Goal: Transaction & Acquisition: Subscribe to service/newsletter

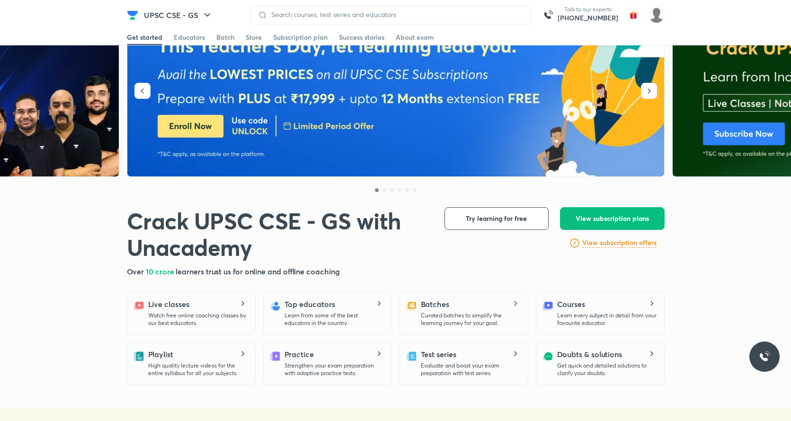
scroll to position [70, 0]
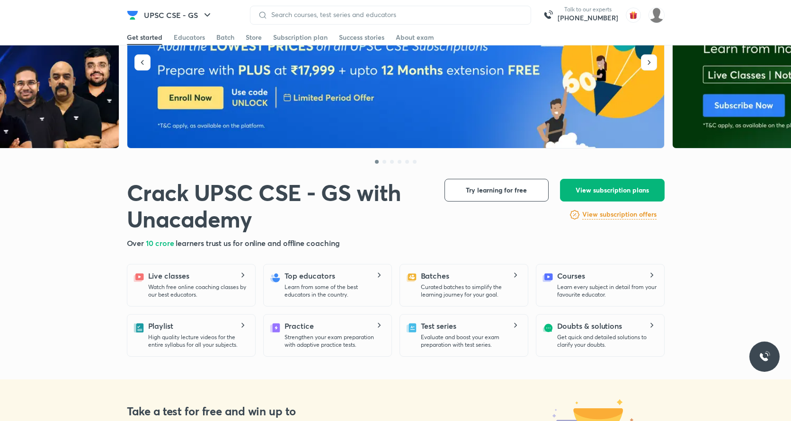
click at [611, 192] on span "View subscription plans" at bounding box center [611, 189] width 73 height 9
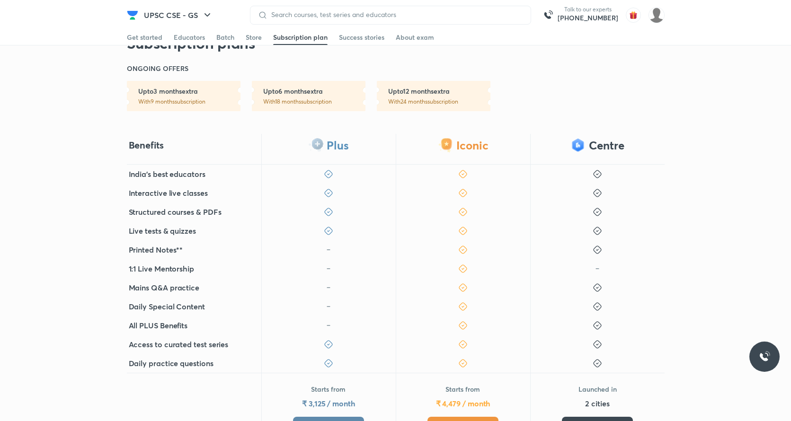
scroll to position [176, 0]
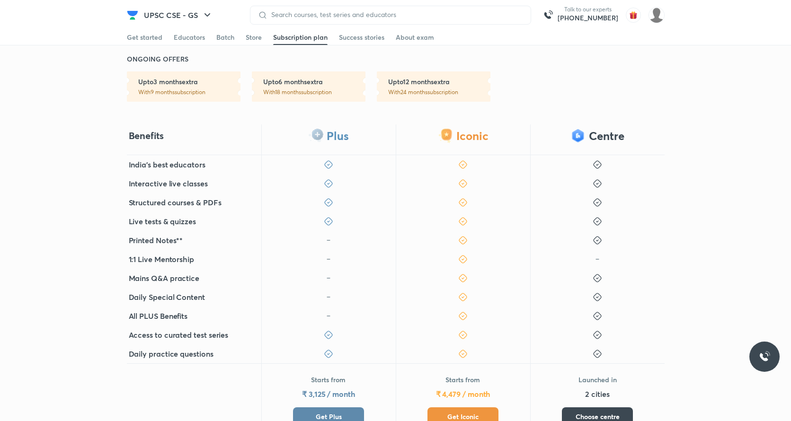
click at [446, 416] on button "Get Iconic" at bounding box center [462, 416] width 71 height 19
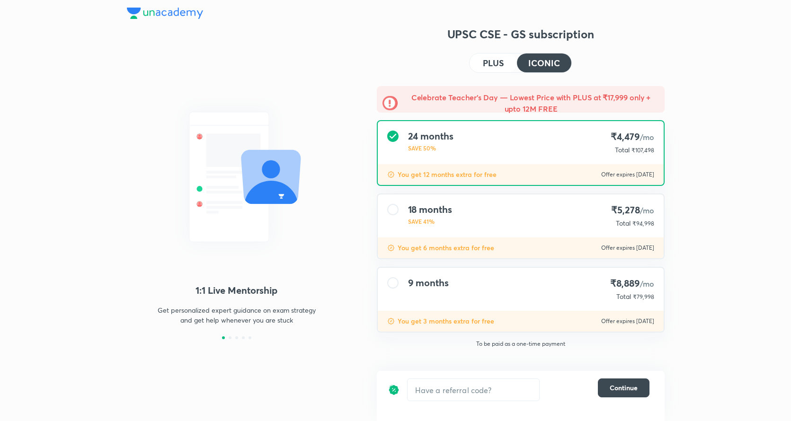
click at [177, 11] on img at bounding box center [165, 13] width 76 height 11
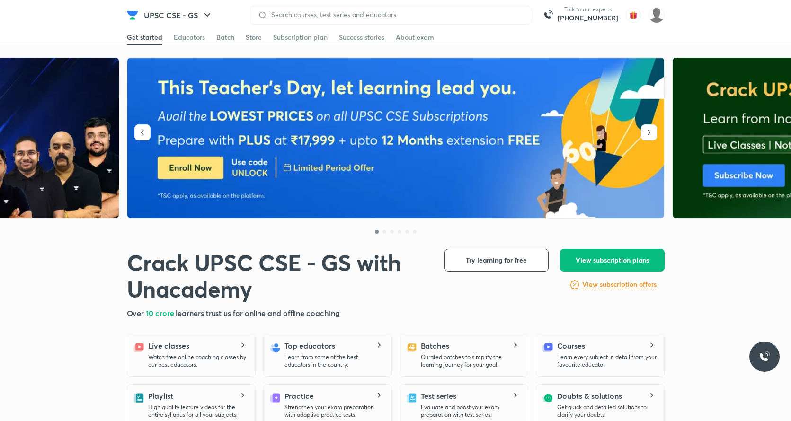
click at [282, 172] on img at bounding box center [395, 138] width 537 height 161
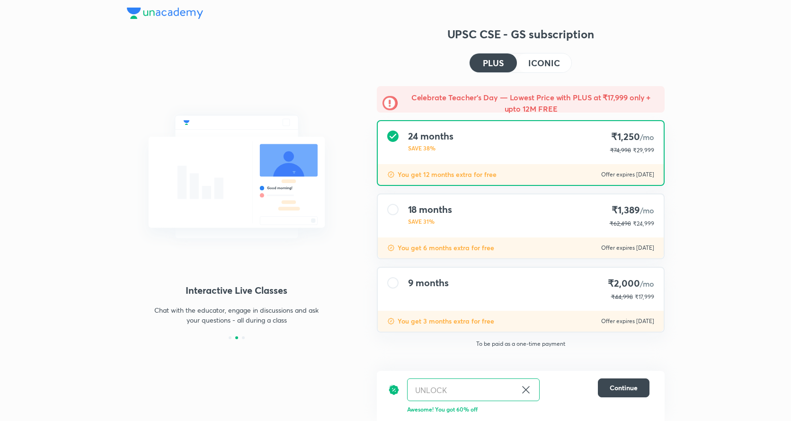
click at [430, 279] on h4 "9 months" at bounding box center [428, 282] width 41 height 11
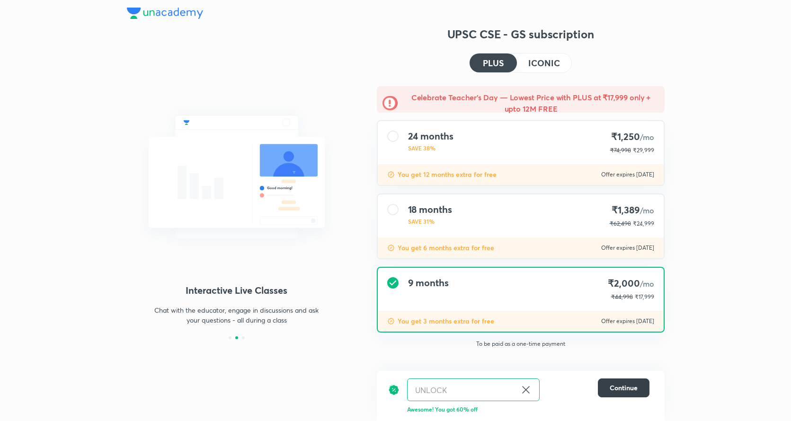
click at [630, 393] on button "Continue" at bounding box center [624, 388] width 52 height 19
